Goal: Task Accomplishment & Management: Use online tool/utility

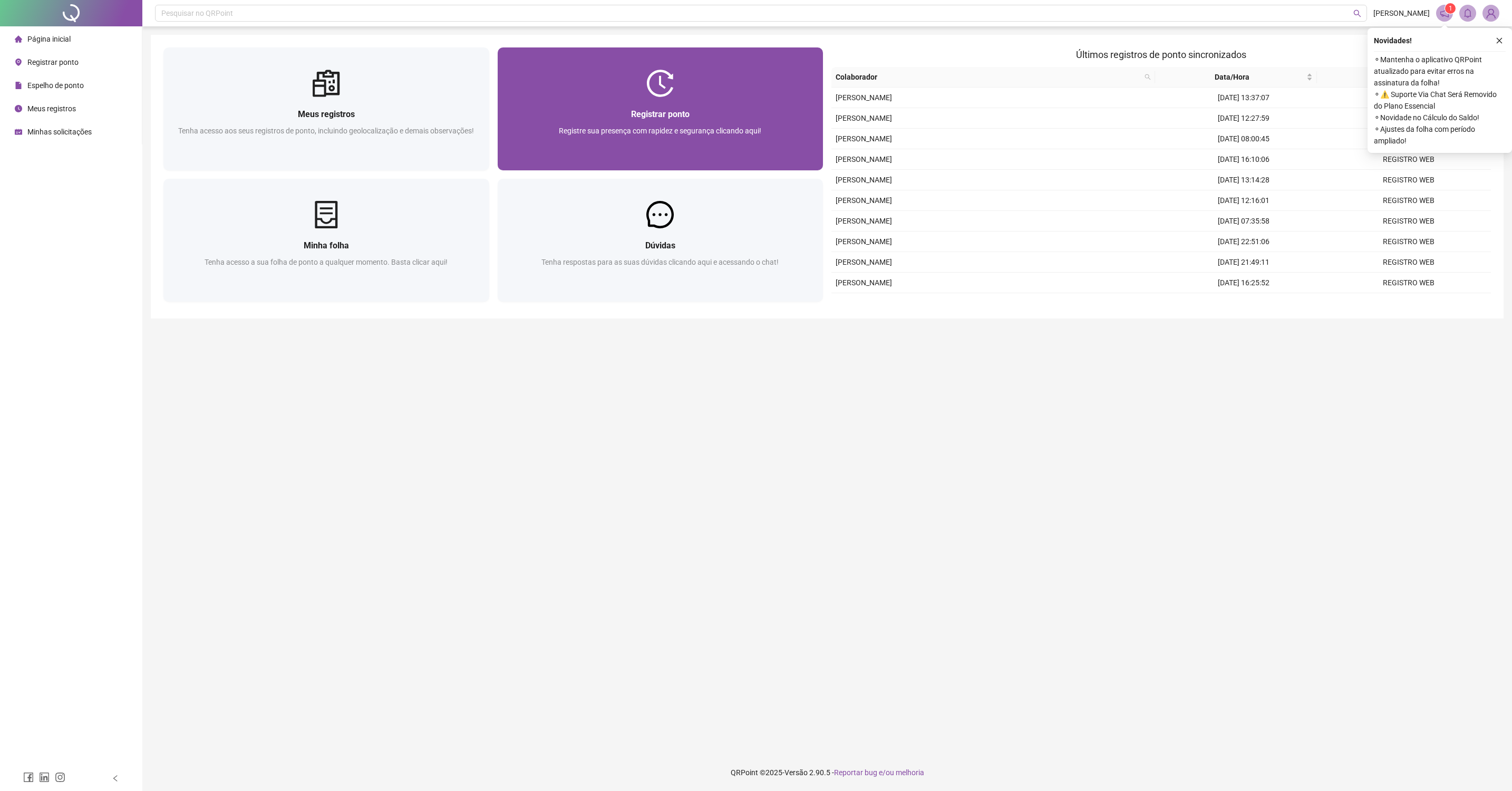
click at [769, 76] on div at bounding box center [660, 83] width 326 height 27
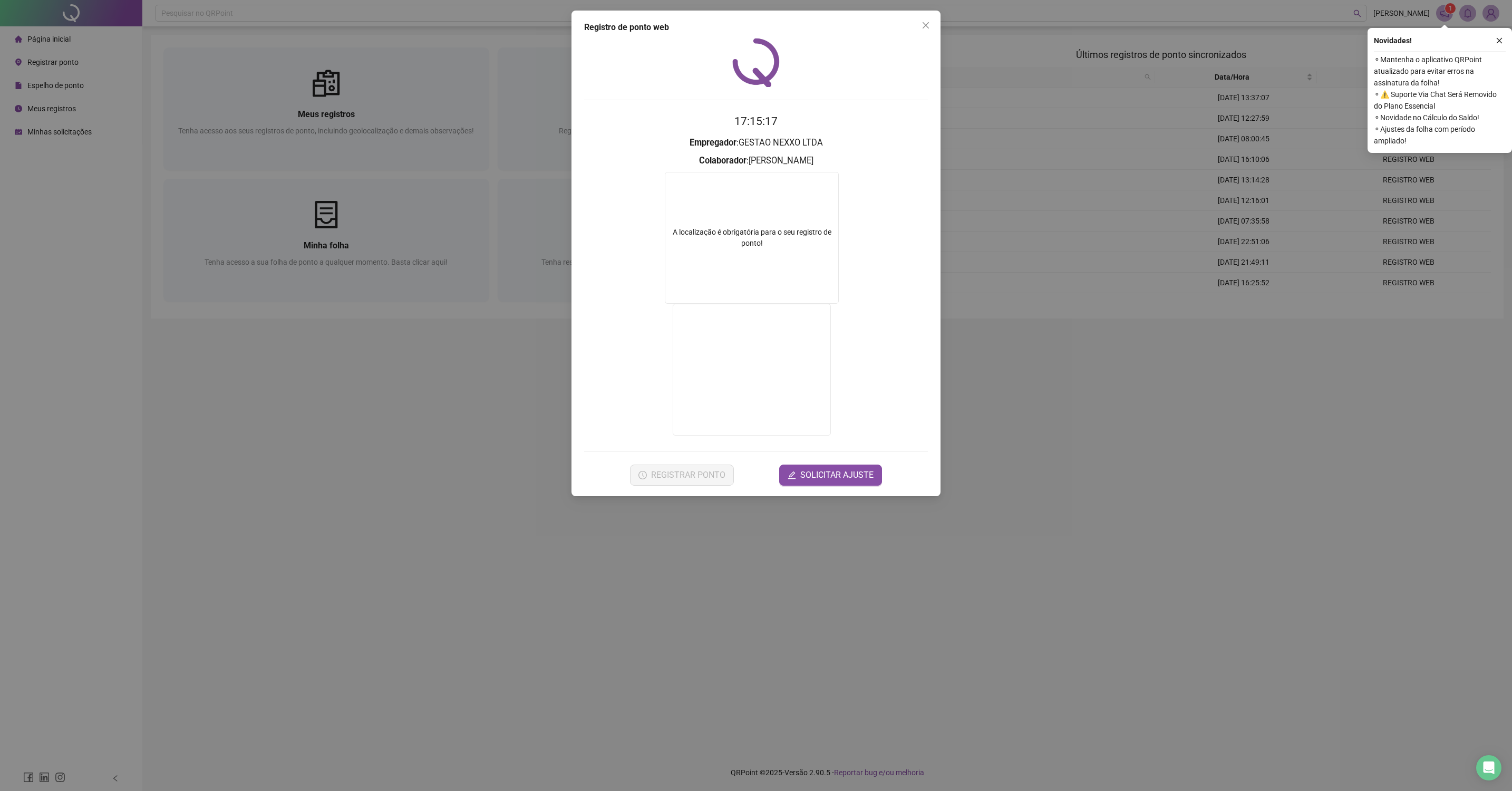
click at [587, 629] on div "Registro de ponto web 17:15:17 Empregador : GESTAO NEXXO LTDA Colaborador : [PE…" at bounding box center [756, 396] width 1512 height 791
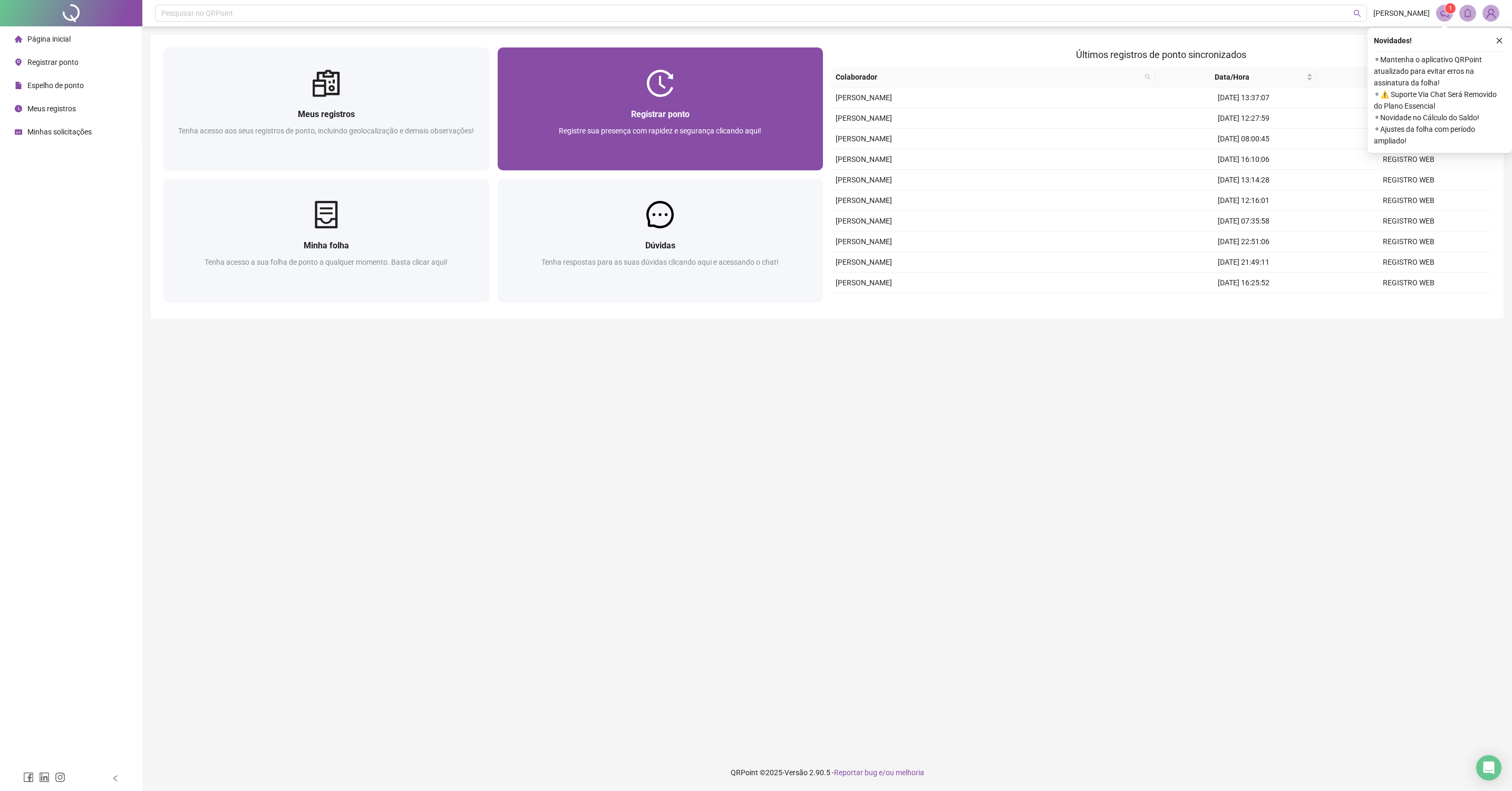
click at [625, 136] on div "Registre sua presença com rapidez e segurança clicando aqui!" at bounding box center [660, 143] width 300 height 35
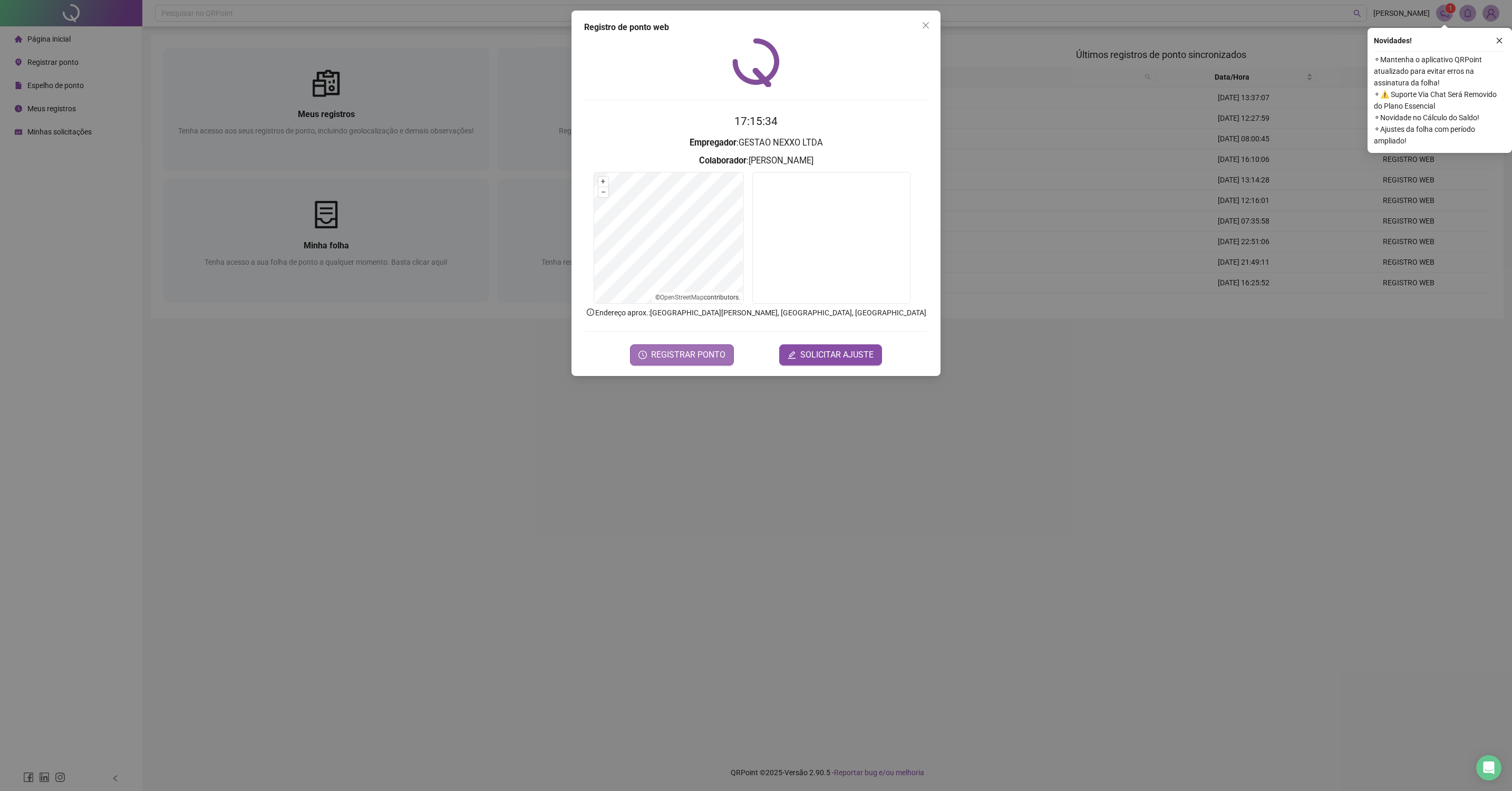
click at [647, 352] on icon "clock-circle" at bounding box center [642, 355] width 8 height 8
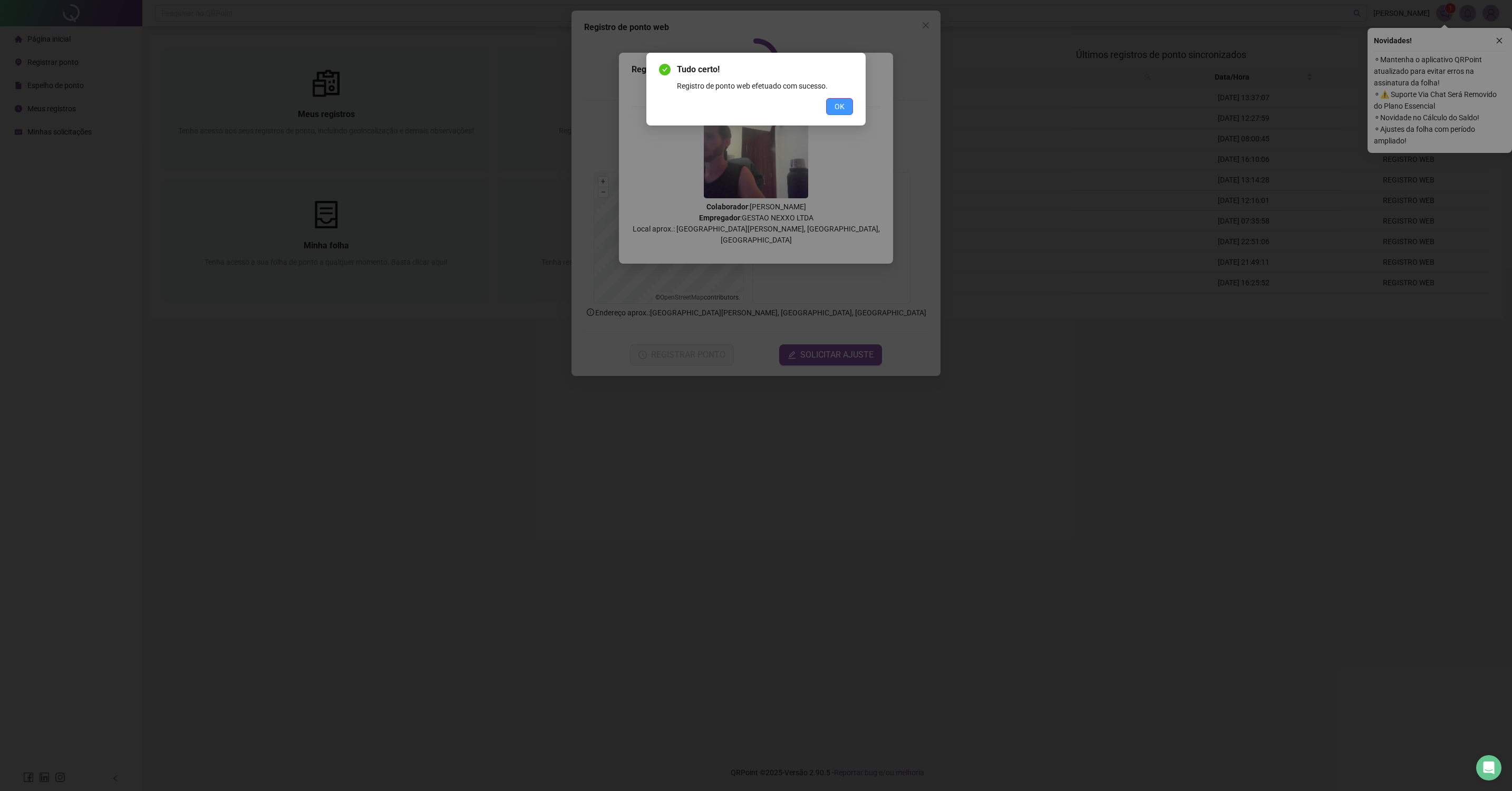
click at [843, 104] on span "OK" at bounding box center [839, 106] width 10 height 11
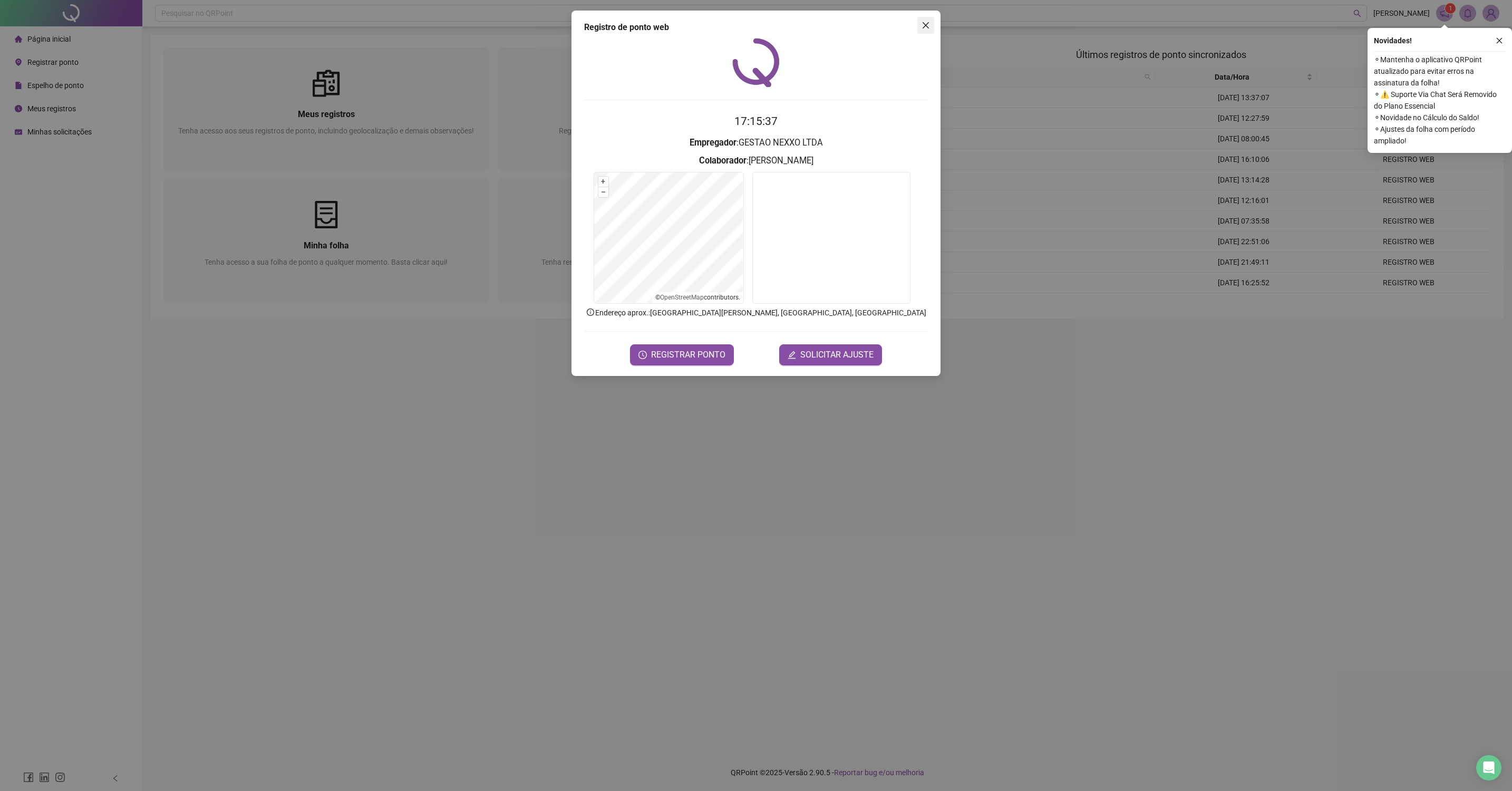
click at [923, 31] on button "Close" at bounding box center [926, 25] width 17 height 17
